Goal: Complete application form: Complete application form

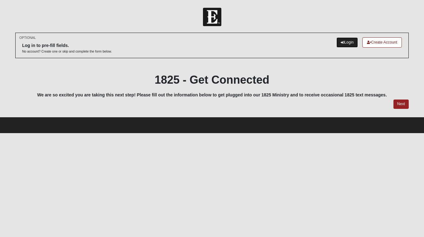
click at [348, 43] on link "Login" at bounding box center [347, 42] width 22 height 10
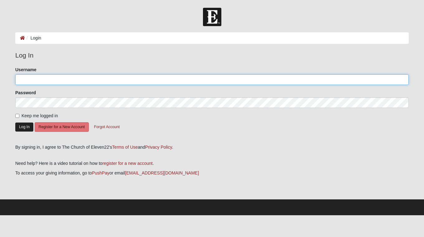
type input "maddipaxton"
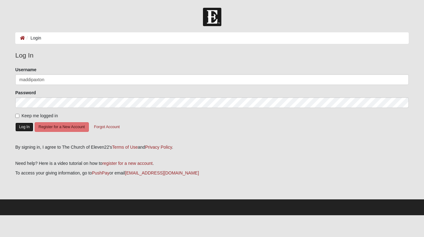
click at [27, 128] on button "Log In" at bounding box center [24, 127] width 18 height 9
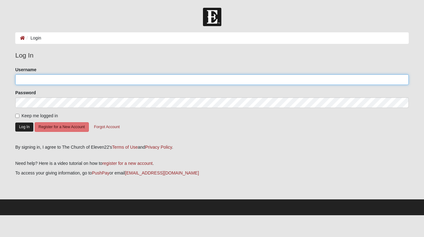
type input "maddipaxton"
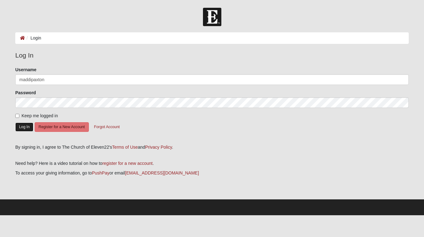
click at [27, 125] on button "Log In" at bounding box center [24, 127] width 18 height 9
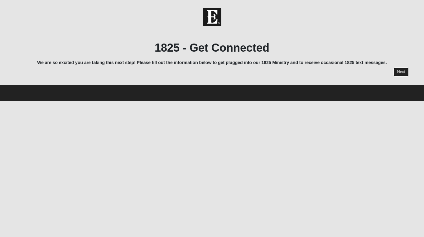
click at [397, 69] on link "Next" at bounding box center [400, 72] width 15 height 9
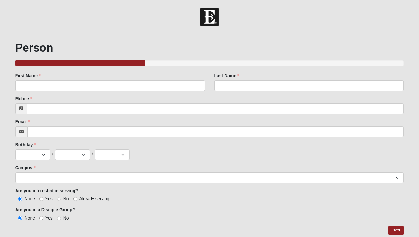
scroll to position [22, 0]
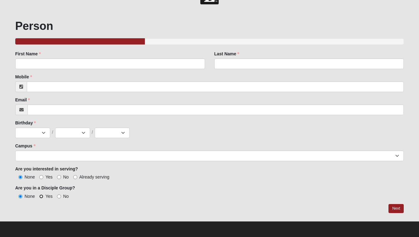
click at [41, 197] on input "Yes" at bounding box center [41, 197] width 4 height 4
radio input "true"
click at [43, 177] on input "Yes" at bounding box center [41, 177] width 4 height 4
radio input "true"
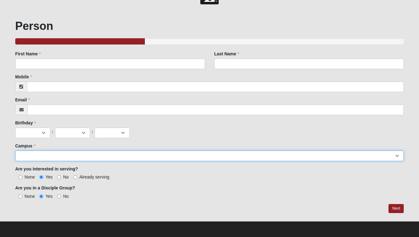
click at [41, 155] on select "Arlington Baymeadows Eleven22 Online [PERSON_NAME][GEOGRAPHIC_DATA] Jesup [GEOG…" at bounding box center [209, 156] width 389 height 11
select select "3"
click at [15, 151] on select "Arlington Baymeadows Eleven22 Online [PERSON_NAME][GEOGRAPHIC_DATA] Jesup [GEOG…" at bounding box center [209, 156] width 389 height 11
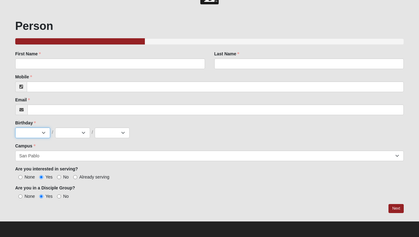
click at [37, 132] on select "Jan Feb Mar Apr May Jun [DATE] Aug Sep Oct Nov Dec" at bounding box center [32, 133] width 35 height 11
select select "9"
click at [15, 128] on select "Jan Feb Mar Apr May Jun [DATE] Aug Sep Oct Nov Dec" at bounding box center [32, 133] width 35 height 11
click at [74, 134] on select "1 2 3 4 5 6 7 8 9 10 11 12 13 14 15 16 17 18 19 20 21 22 23 24 25 26 27 28 29 3…" at bounding box center [72, 133] width 35 height 11
select select "30"
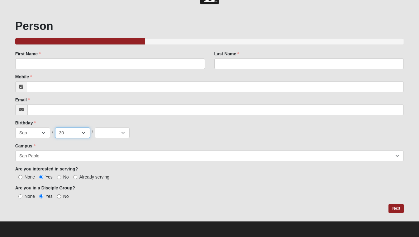
click at [55, 128] on select "1 2 3 4 5 6 7 8 9 10 11 12 13 14 15 16 17 18 19 20 21 22 23 24 25 26 27 28 29 3…" at bounding box center [72, 133] width 35 height 11
click at [42, 133] on select "Jan Feb Mar Apr May Jun [DATE] Aug Sep Oct Nov Dec" at bounding box center [32, 133] width 35 height 11
select select "10"
click at [15, 128] on select "Jan Feb Mar Apr May Jun [DATE] Aug Sep Oct Nov Dec" at bounding box center [32, 133] width 35 height 11
click at [106, 131] on select "2025 2024 2023 2022 2021 2020 2019 2018 2017 2016 2015 2014 2013 2012 2011 2010…" at bounding box center [112, 133] width 35 height 11
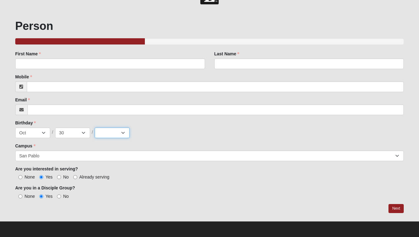
select select "2001"
click at [95, 128] on select "2025 2024 2023 2022 2021 2020 2019 2018 2017 2016 2015 2014 2013 2012 2011 2010…" at bounding box center [112, 133] width 35 height 11
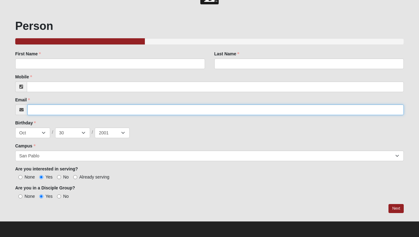
click at [99, 111] on input "Email" at bounding box center [215, 110] width 377 height 11
type input "[EMAIL_ADDRESS][DOMAIN_NAME]"
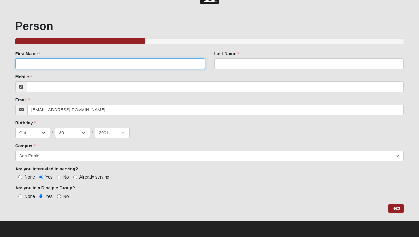
type input "[GEOGRAPHIC_DATA]"
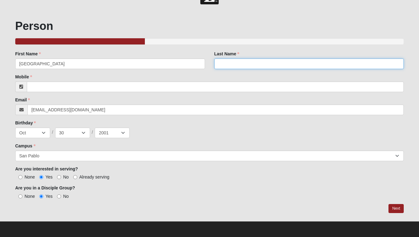
type input "[PERSON_NAME]"
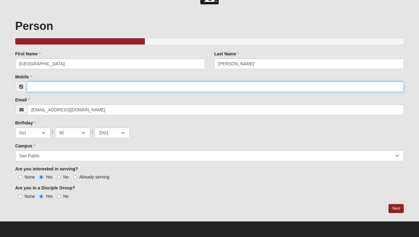
click at [56, 87] on input "Mobile" at bounding box center [215, 87] width 377 height 11
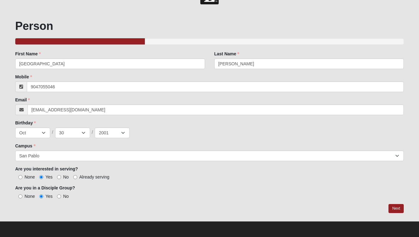
type input "[PHONE_NUMBER]"
click at [62, 73] on div "First Name [PERSON_NAME] First Name is required." at bounding box center [110, 62] width 199 height 23
click at [398, 208] on link "Next" at bounding box center [396, 208] width 15 height 9
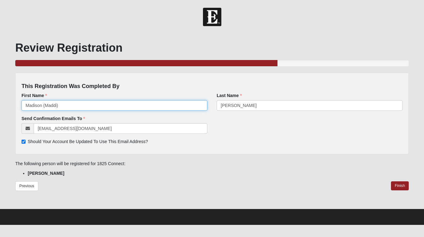
click at [44, 107] on input "Madison (Maddi)" at bounding box center [115, 105] width 186 height 11
drag, startPoint x: 69, startPoint y: 108, endPoint x: 7, endPoint y: 106, distance: 61.1
click at [7, 106] on form "Hello [PERSON_NAME] (Maddi) My Account Log Out 1825 Connect Events 1825 Connect…" at bounding box center [212, 117] width 424 height 218
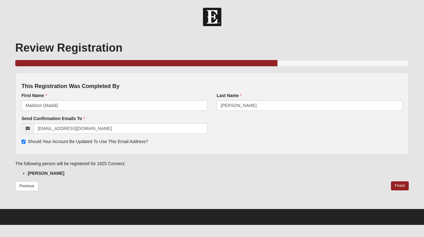
click at [107, 175] on li "[PERSON_NAME]" at bounding box center [218, 173] width 381 height 7
click at [403, 187] on link "Finish" at bounding box center [400, 186] width 18 height 9
